Goal: Find specific page/section: Find specific page/section

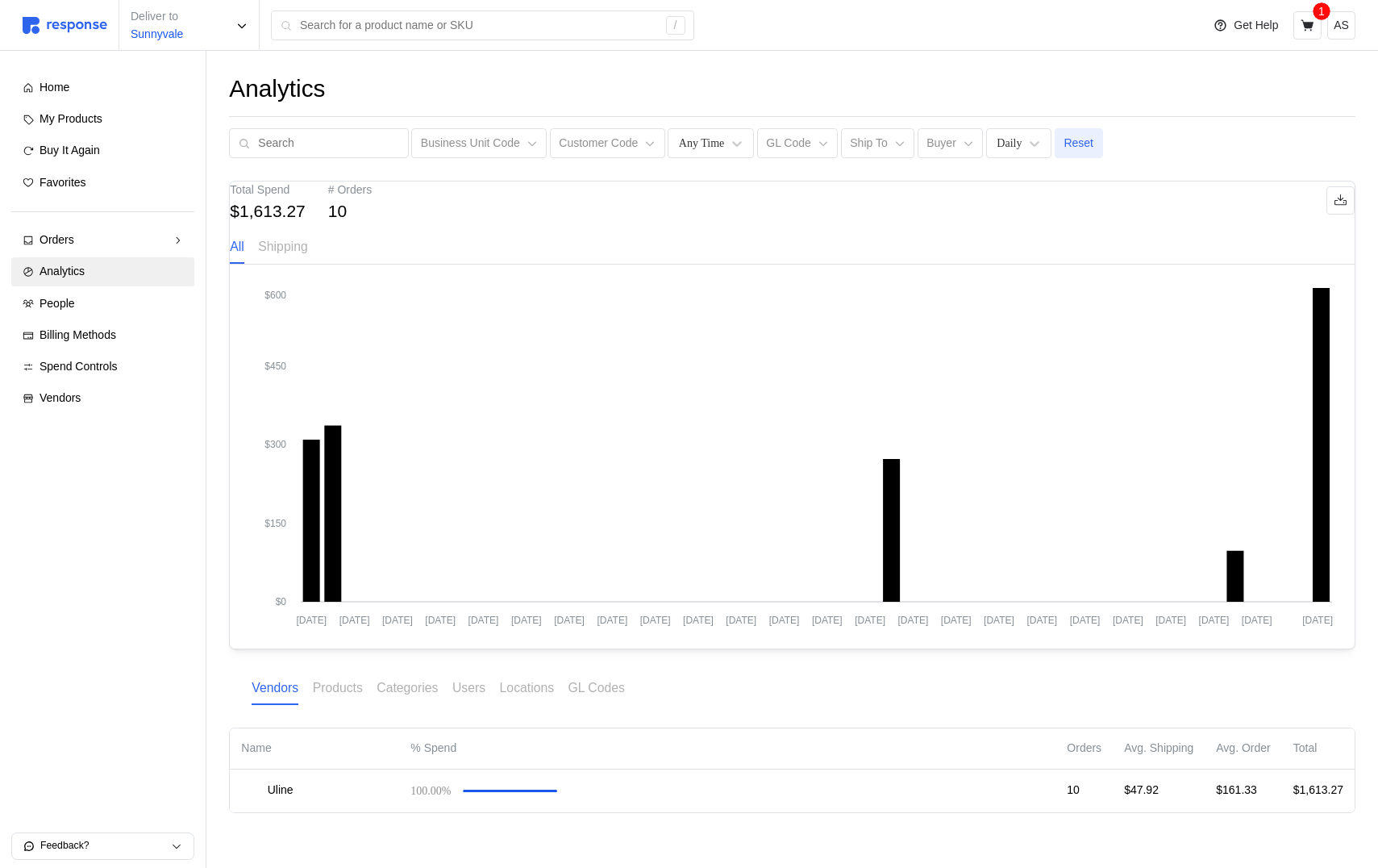
click at [1055, 144] on button "Reset" at bounding box center [1079, 143] width 49 height 30
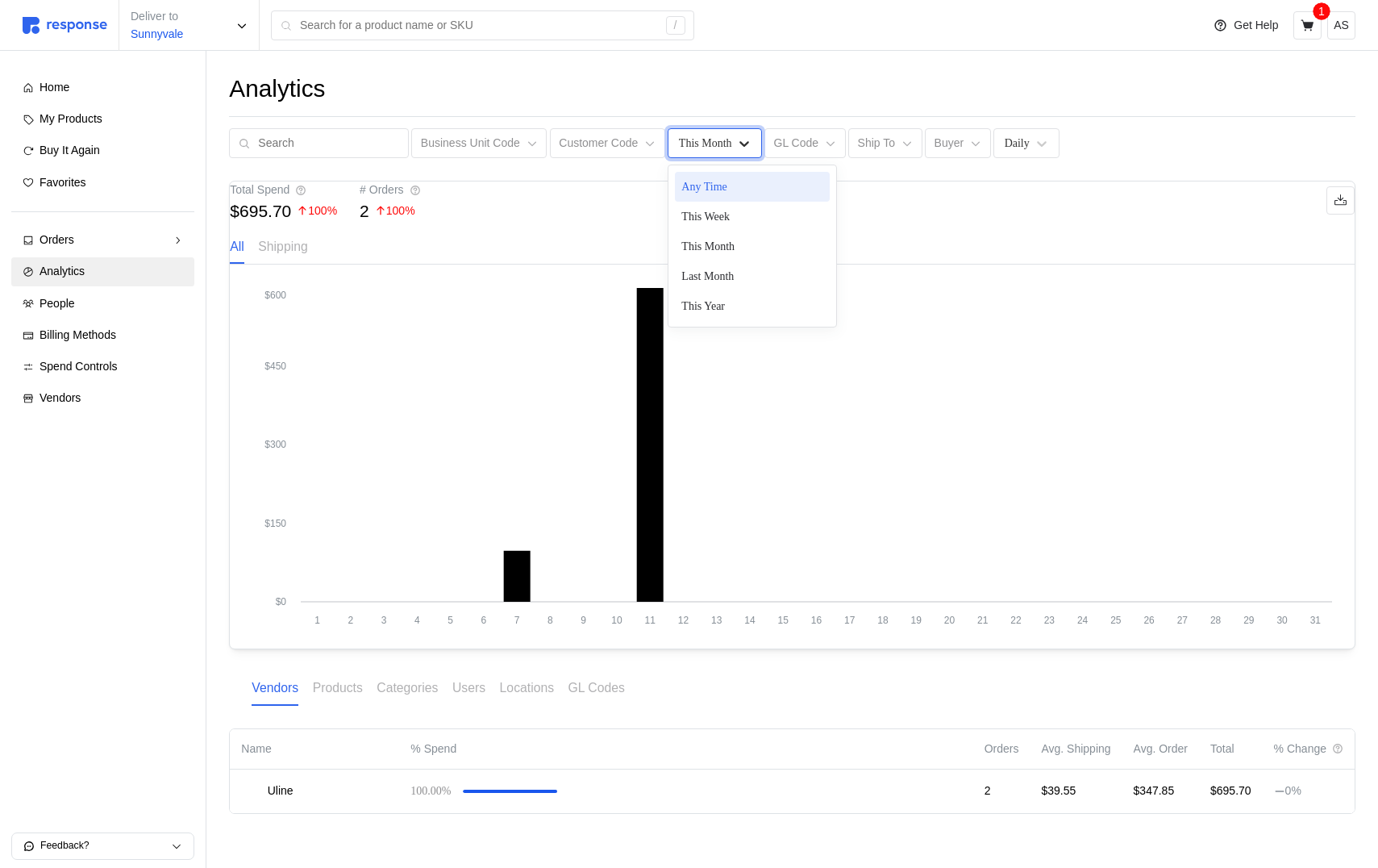
click at [736, 143] on icon at bounding box center [744, 144] width 16 height 16
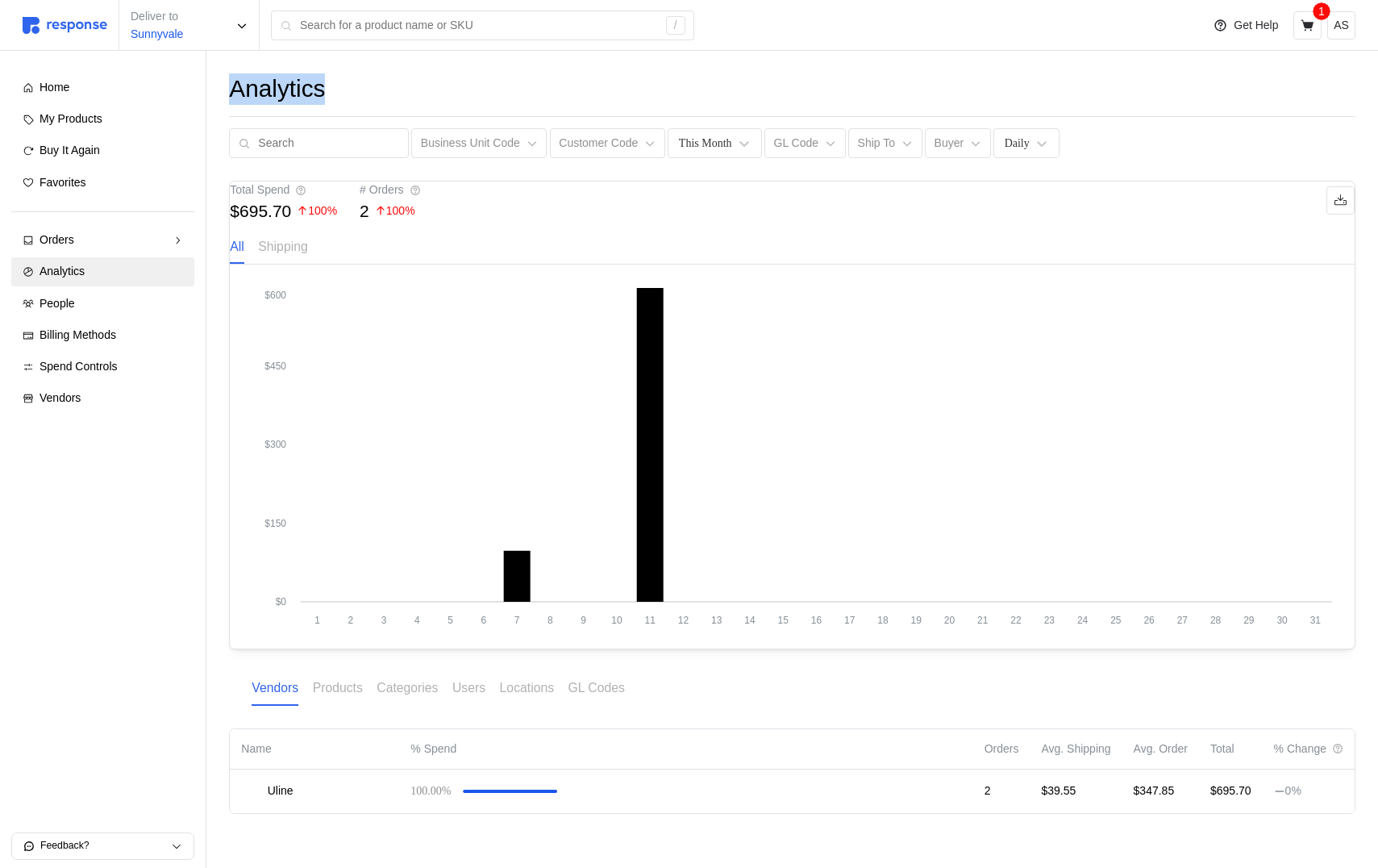
click at [700, 73] on div "Analytics" at bounding box center [792, 89] width 1126 height 31
click at [689, 140] on div "This Month" at bounding box center [706, 143] width 53 height 16
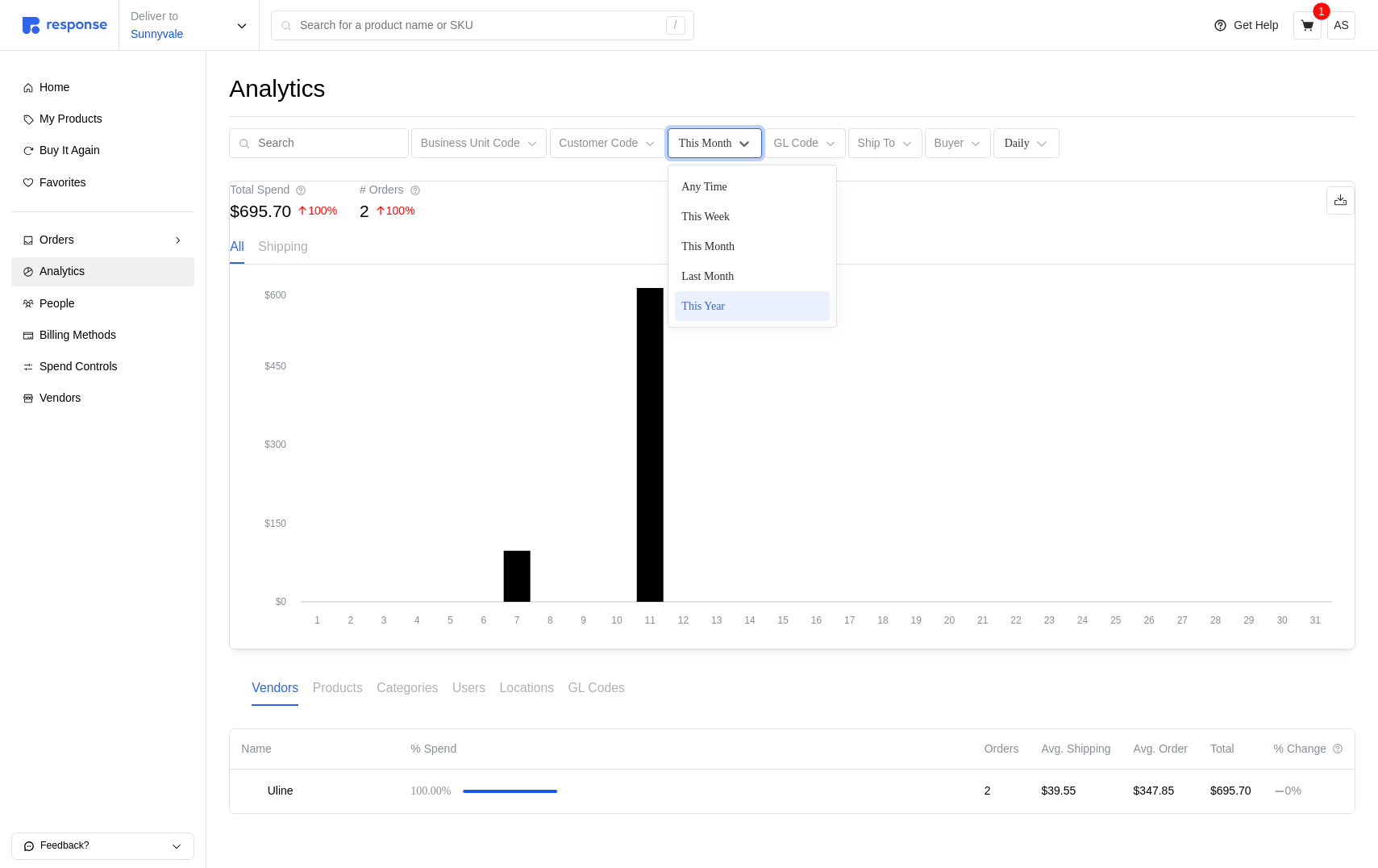
click at [704, 295] on div "This Year" at bounding box center [752, 306] width 155 height 30
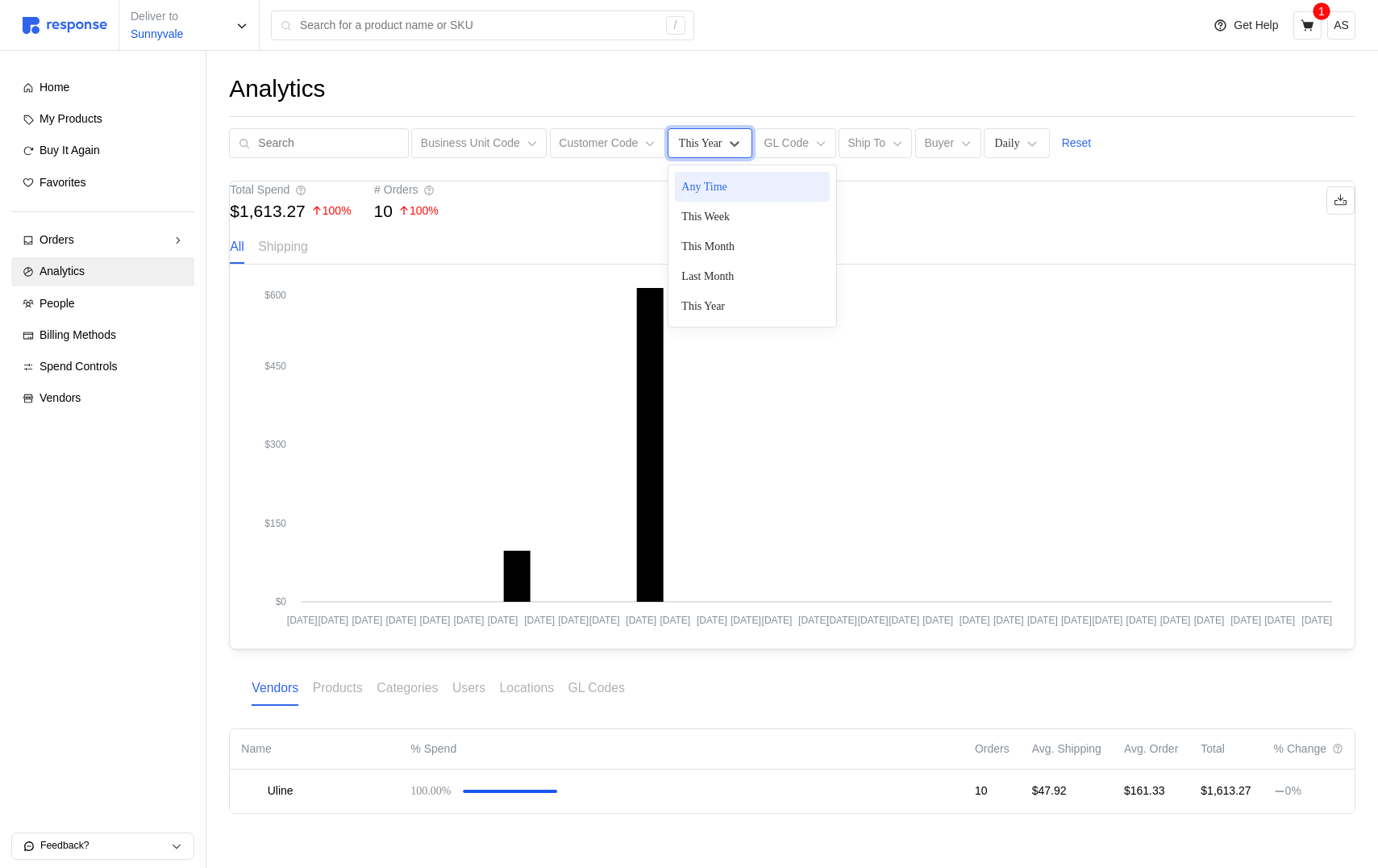
click at [703, 152] on div "This Year" at bounding box center [710, 143] width 84 height 30
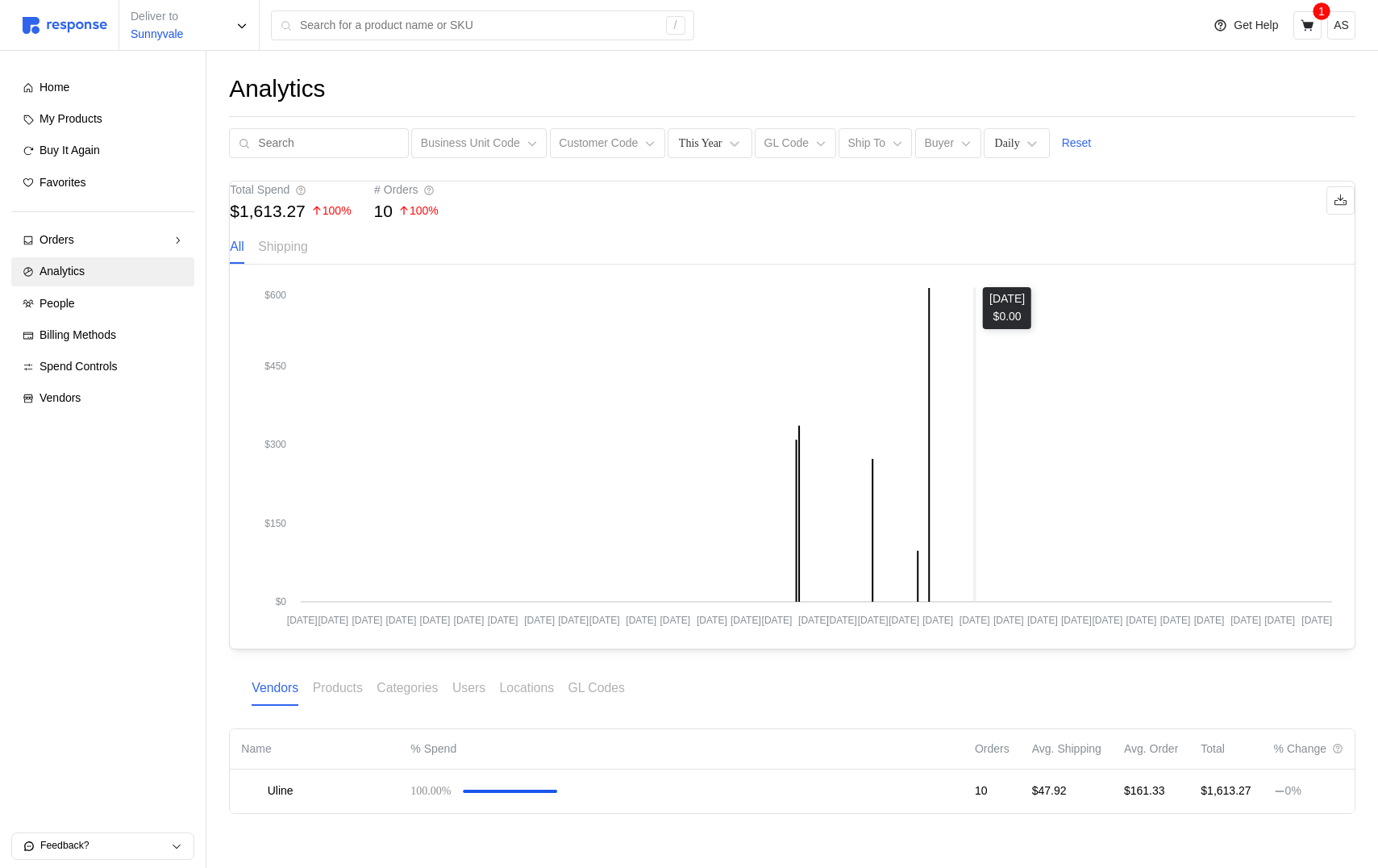
drag, startPoint x: 973, startPoint y: 391, endPoint x: 917, endPoint y: 391, distance: 56.0
click at [974, 391] on icon "Jan 1 Jan 12 Jan 24 Feb 5 Feb 17 Mar 1 Mar 13 Mar 26 Apr 7 Apr 18 May 1 May 13 …" at bounding box center [792, 457] width 1080 height 339
click at [1076, 242] on div "Total Spend $1,613.27 100 % # Orders 10 100 % All Shipping" at bounding box center [792, 222] width 1125 height 83
click at [1076, 152] on button "Reset" at bounding box center [1076, 143] width 49 height 30
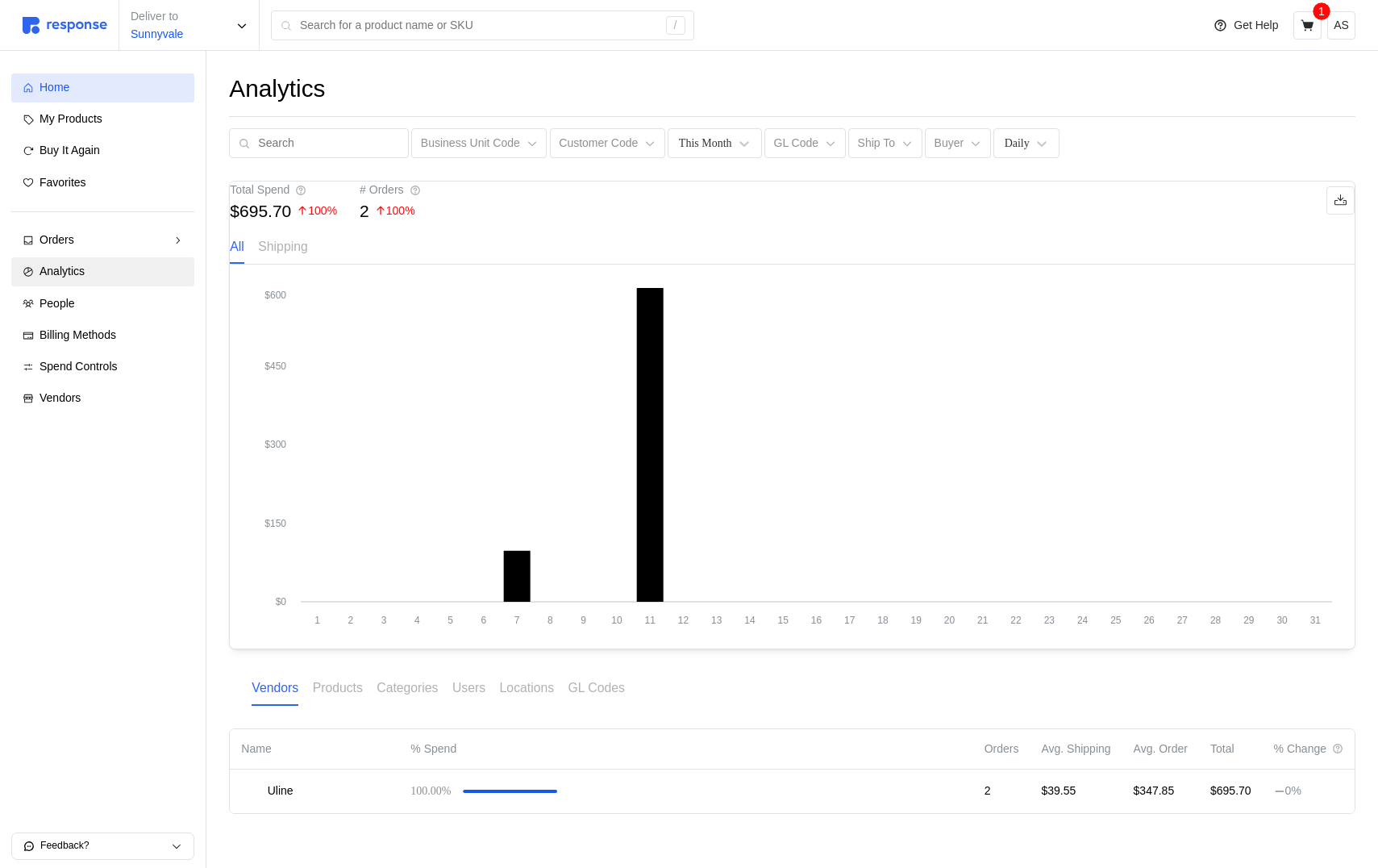
click at [152, 74] on link "Home" at bounding box center [103, 88] width 183 height 29
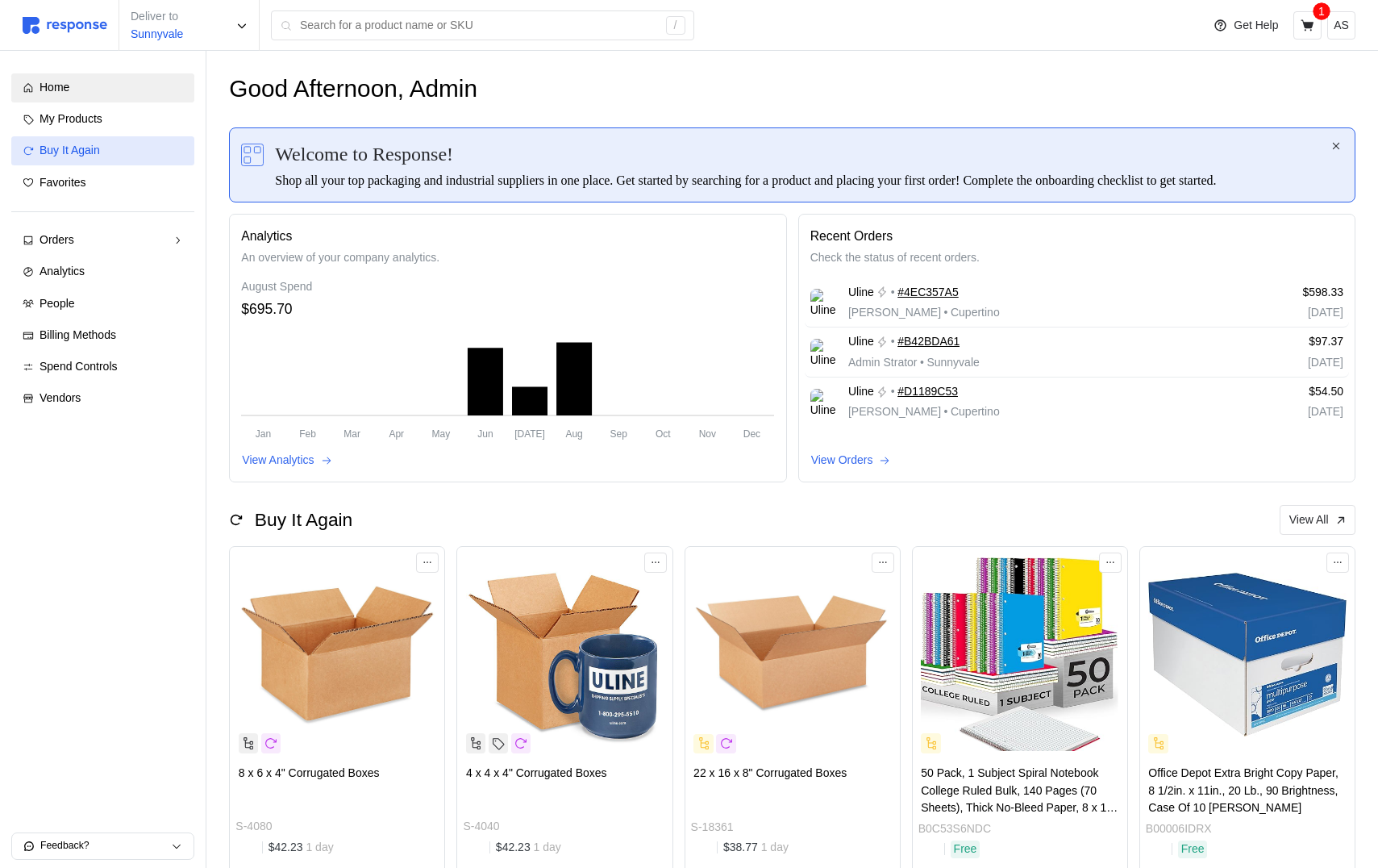
click at [134, 144] on div "Buy It Again" at bounding box center [111, 150] width 144 height 17
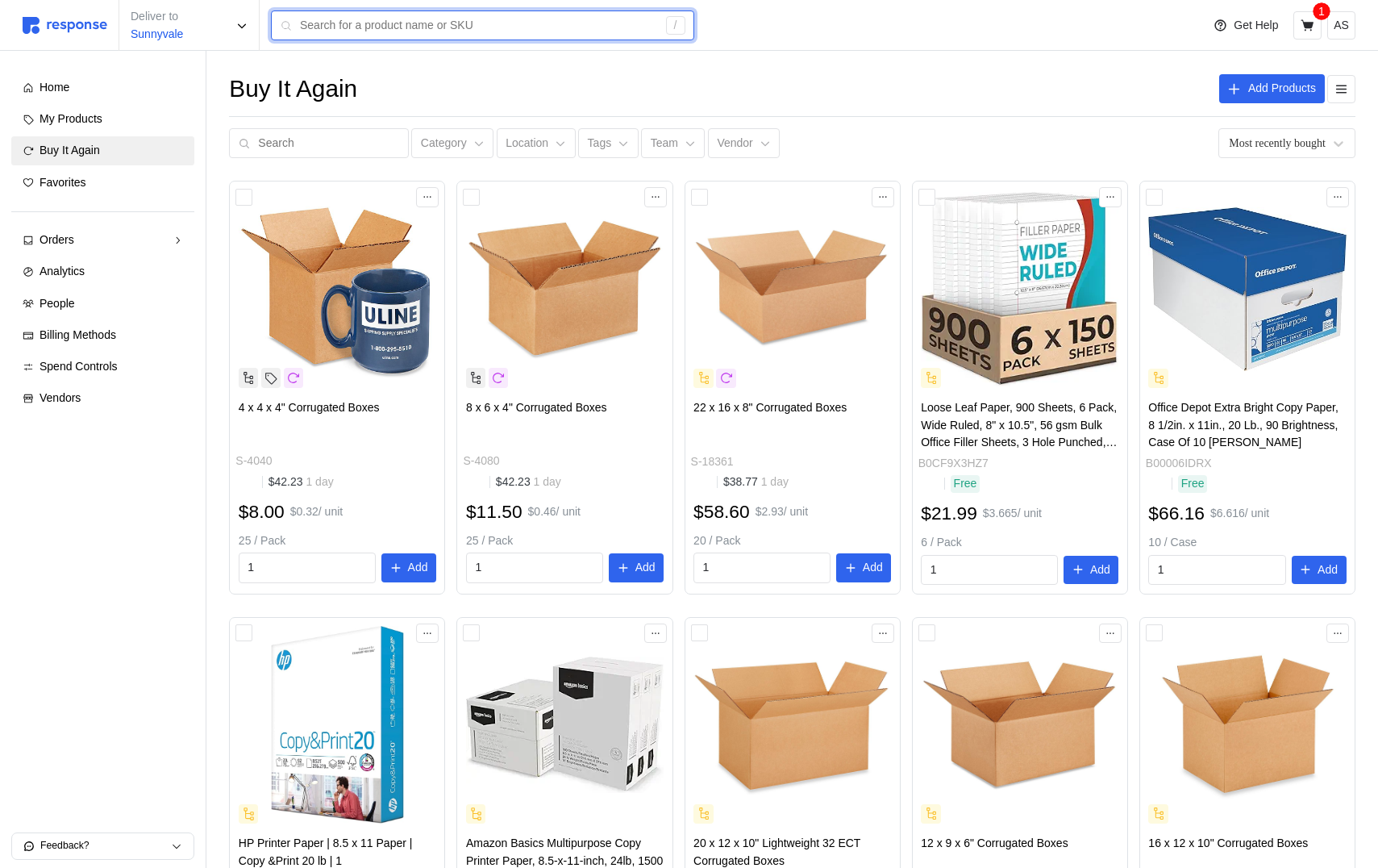
click at [456, 24] on input "text" at bounding box center [479, 26] width 357 height 29
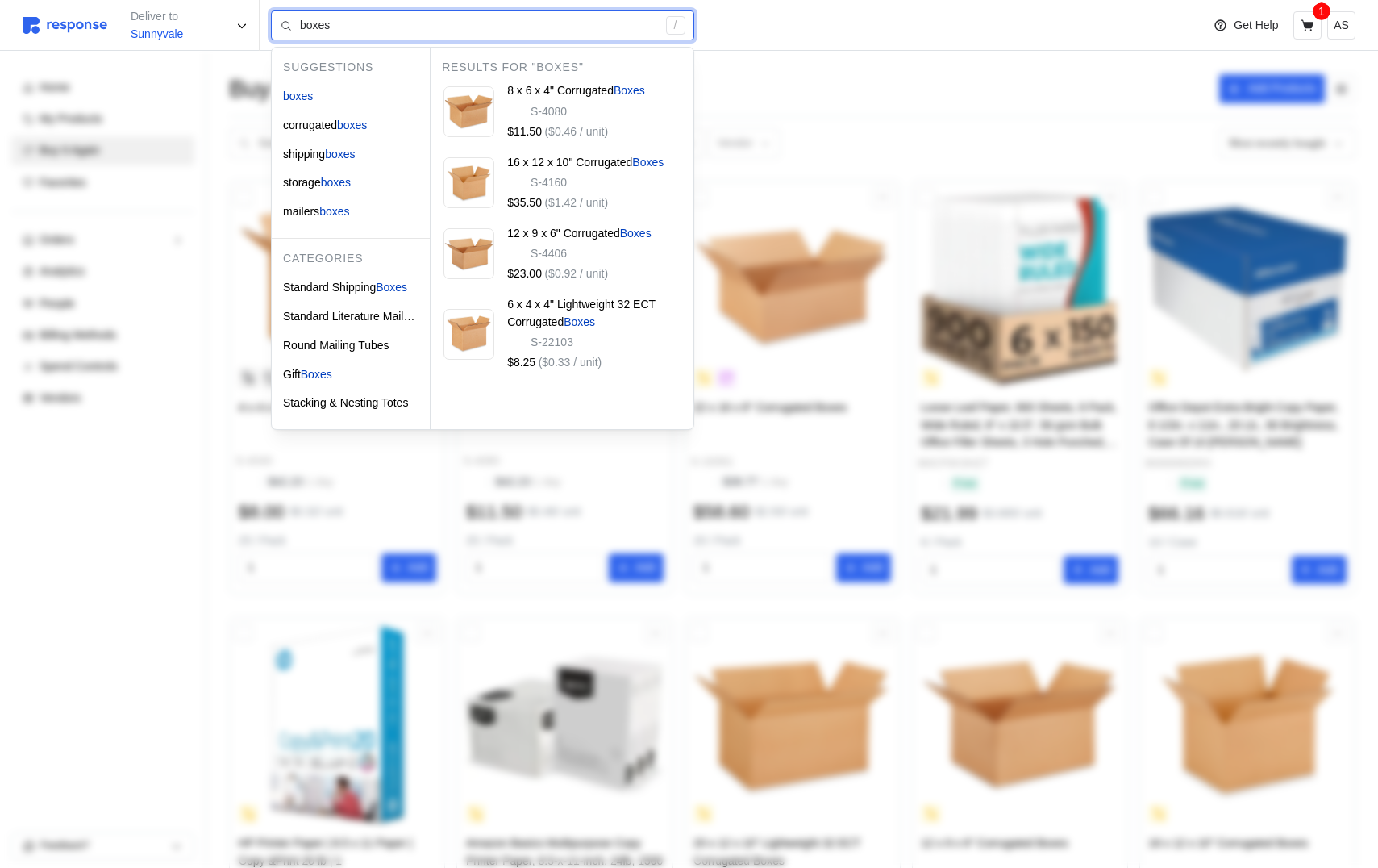
type input "boxes"
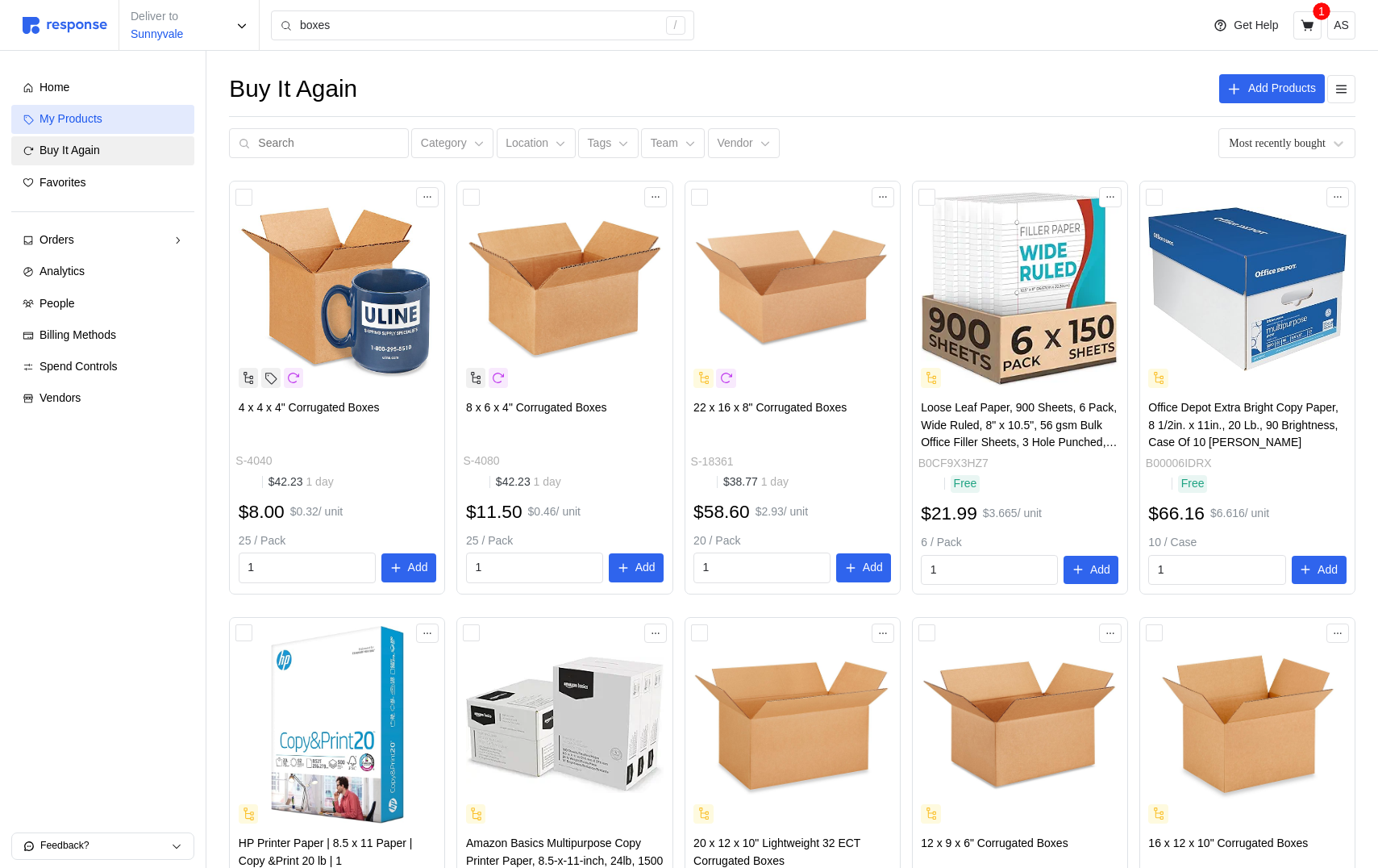
click at [120, 128] on link "My Products" at bounding box center [103, 119] width 183 height 29
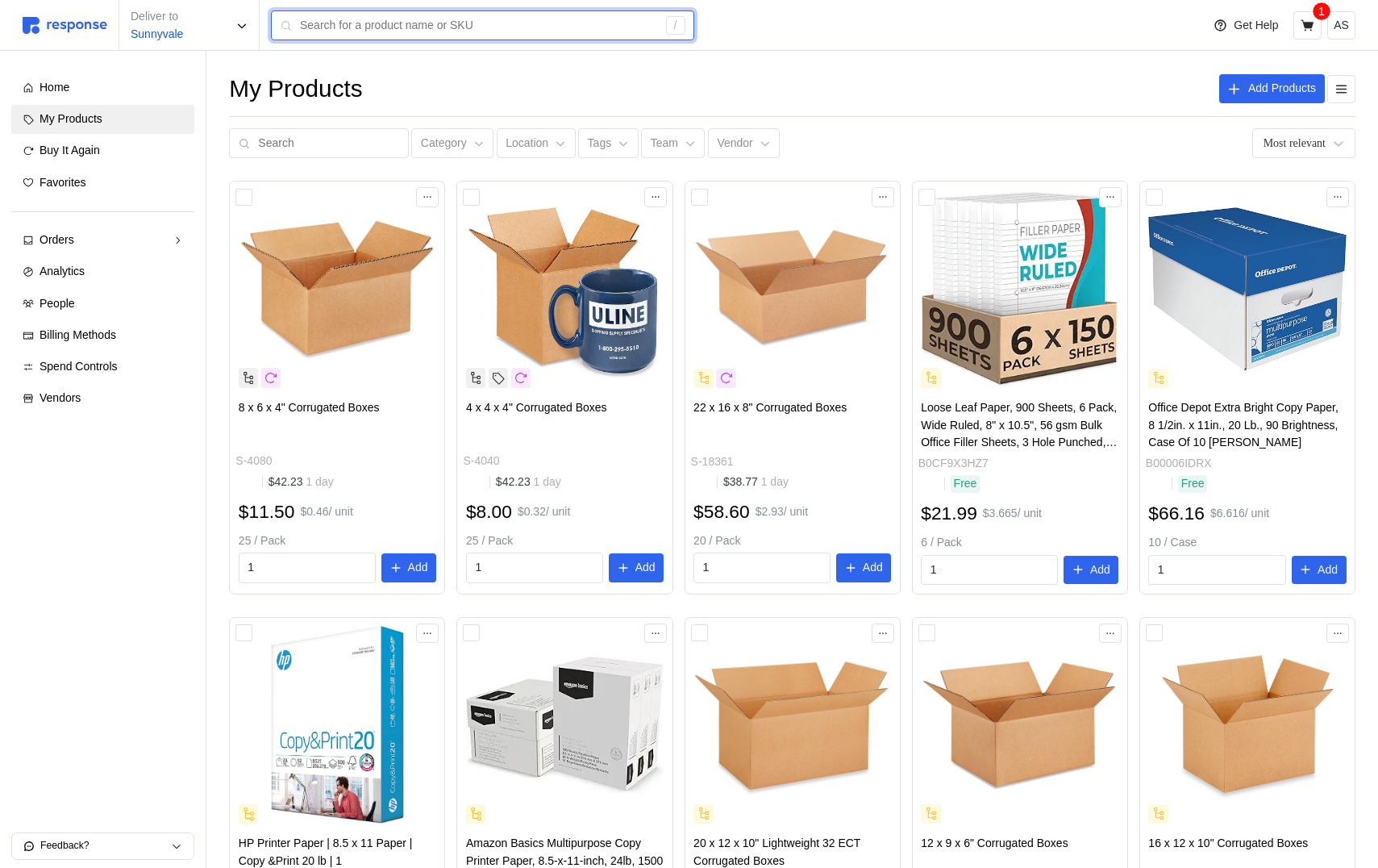
click at [339, 34] on input "text" at bounding box center [479, 26] width 357 height 29
click at [341, 19] on input "text" at bounding box center [479, 26] width 357 height 29
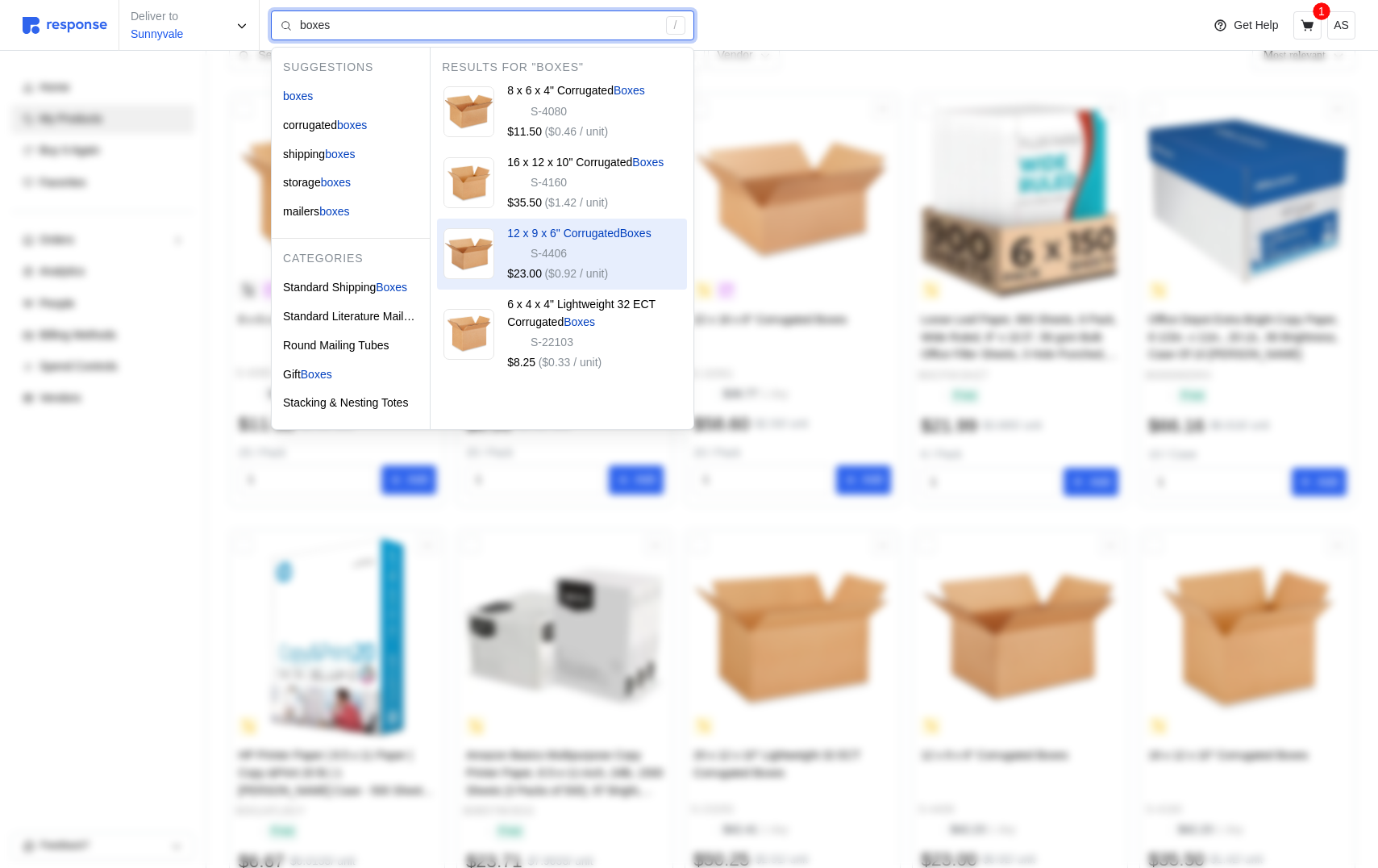
scroll to position [152, 0]
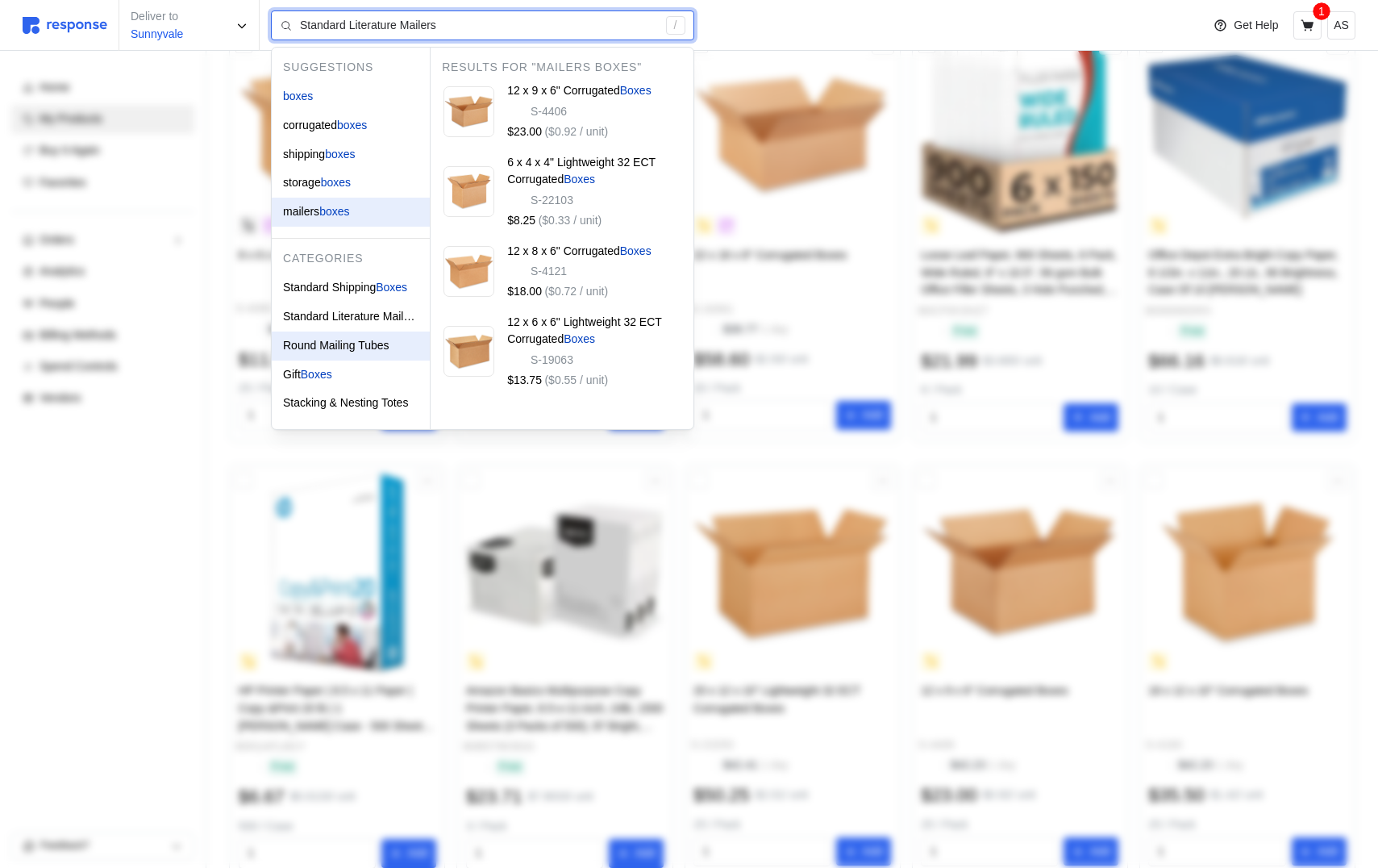
type input "Round Mailing Tubes"
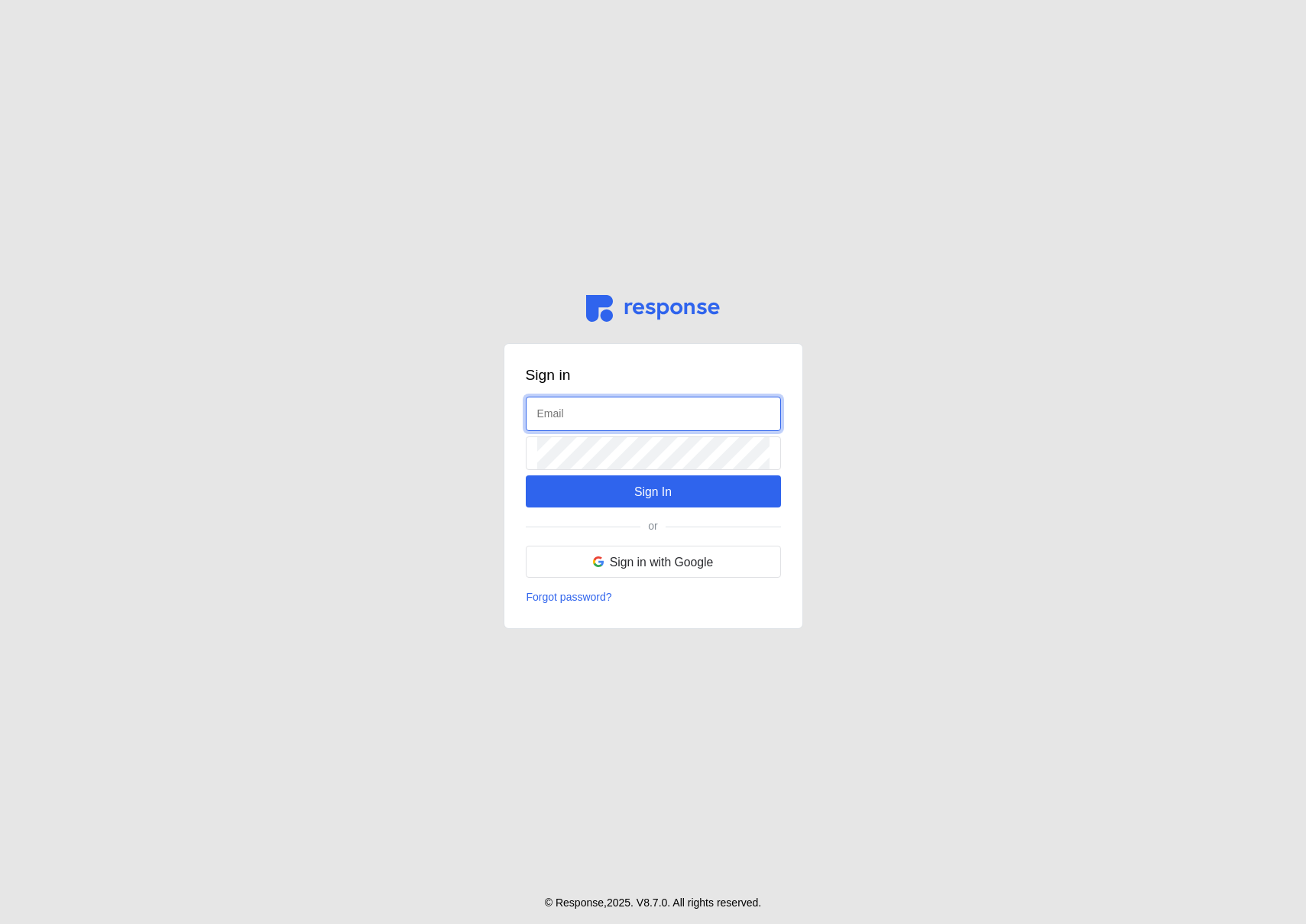
click at [587, 413] on input "text" at bounding box center [653, 414] width 233 height 33
type input "[PERSON_NAME][EMAIL_ADDRESS][DOMAIN_NAME]"
